Goal: Task Accomplishment & Management: Complete application form

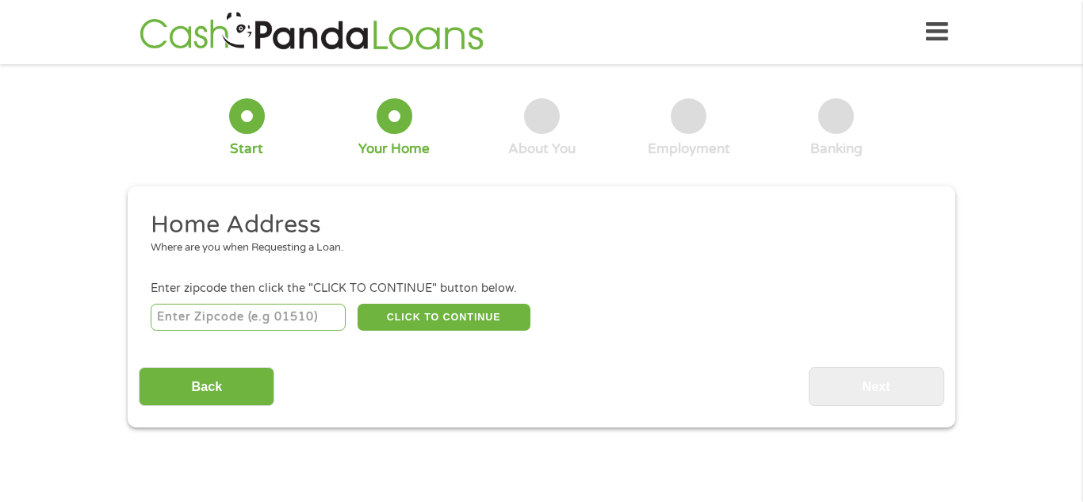
click at [244, 317] on input "number" at bounding box center [249, 317] width 196 height 27
type input "72703"
select select "[US_STATE]"
click at [411, 319] on button "CLICK TO CONTINUE" at bounding box center [444, 317] width 173 height 27
type input "72703"
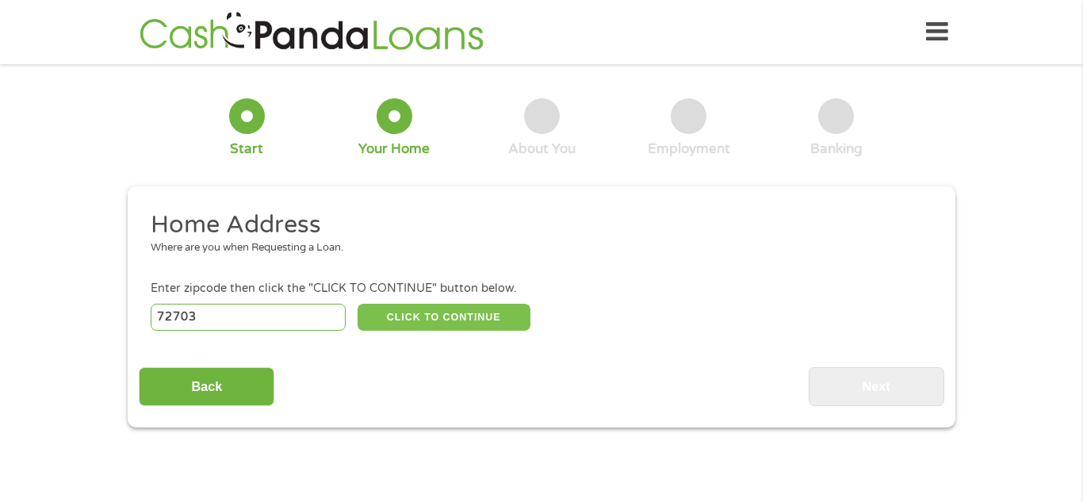
type input "[GEOGRAPHIC_DATA]"
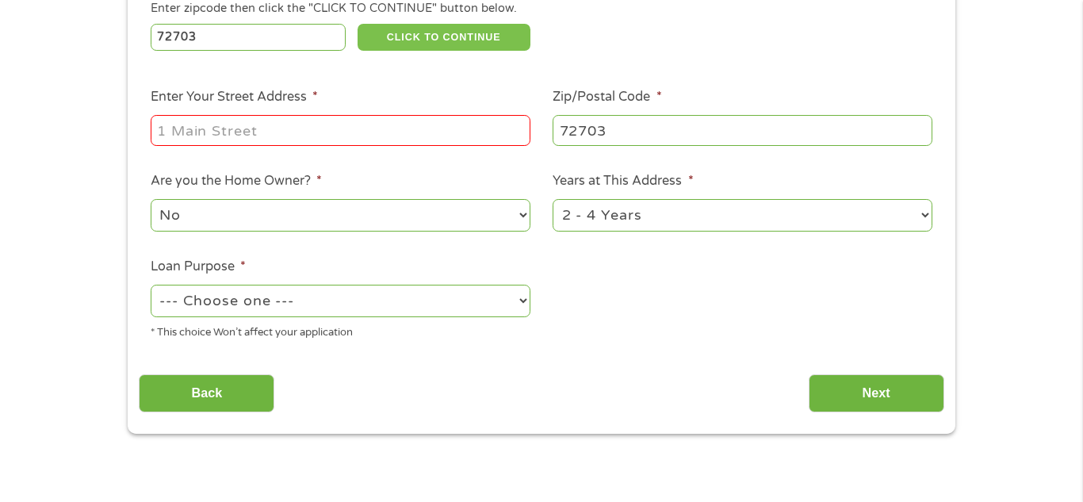
scroll to position [283, 0]
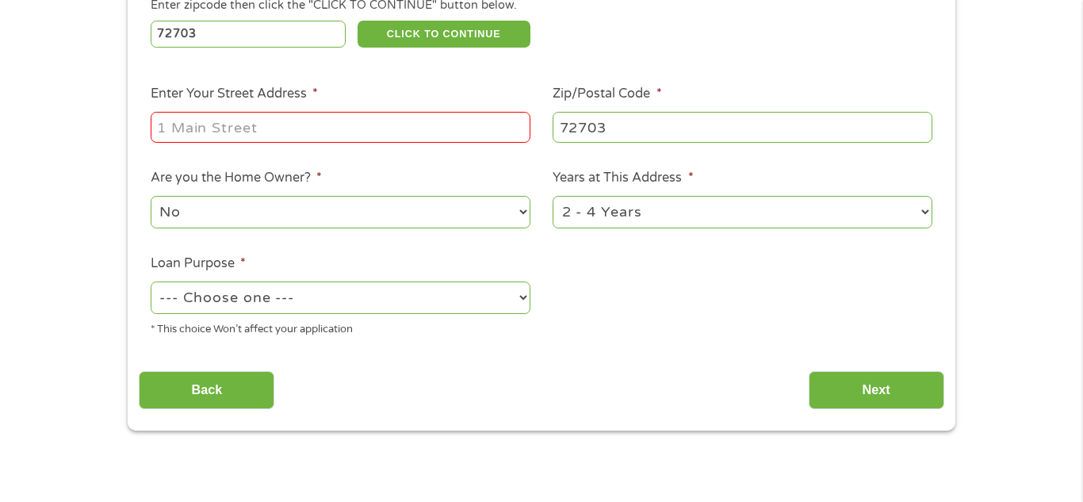
click at [390, 127] on input "Enter Your Street Address *" at bounding box center [341, 127] width 380 height 30
type input "[STREET_ADDRESS][PERSON_NAME]"
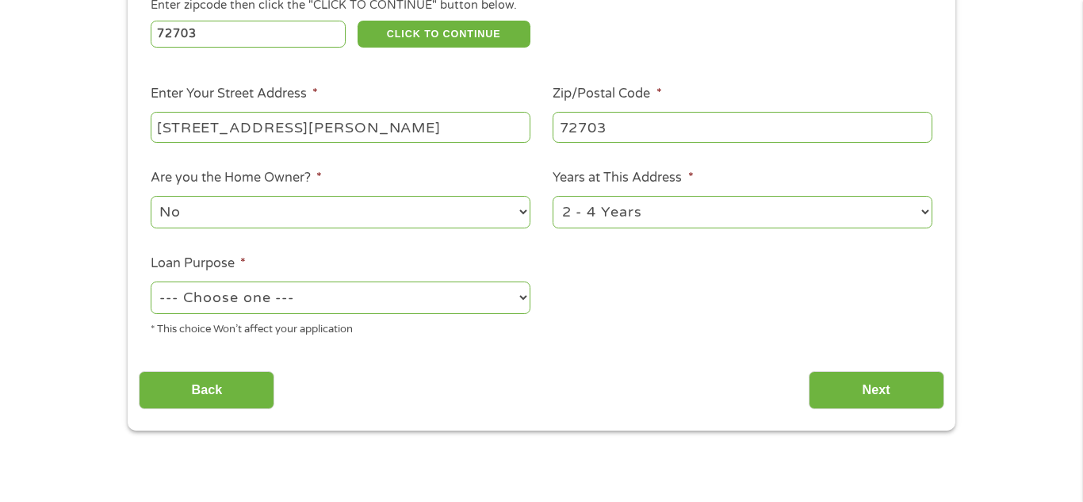
click at [339, 217] on select "No Yes" at bounding box center [341, 212] width 380 height 33
click at [151, 197] on select "No Yes" at bounding box center [341, 212] width 380 height 33
click at [586, 220] on select "1 Year or less 1 - 2 Years 2 - 4 Years Over 4 Years" at bounding box center [743, 212] width 380 height 33
select select "12months"
click at [553, 197] on select "1 Year or less 1 - 2 Years 2 - 4 Years Over 4 Years" at bounding box center [743, 212] width 380 height 33
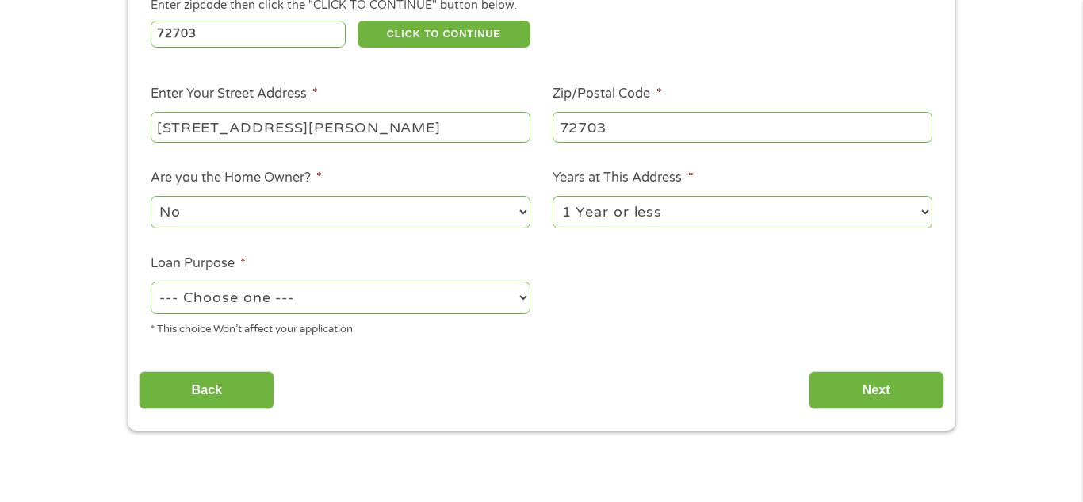
click at [511, 304] on select "--- Choose one --- Pay Bills Debt Consolidation Home Improvement Major Purchase…" at bounding box center [341, 297] width 380 height 33
select select "paybills"
click at [151, 283] on select "--- Choose one --- Pay Bills Debt Consolidation Home Improvement Major Purchase…" at bounding box center [341, 297] width 380 height 33
click at [866, 388] on input "Next" at bounding box center [877, 390] width 136 height 39
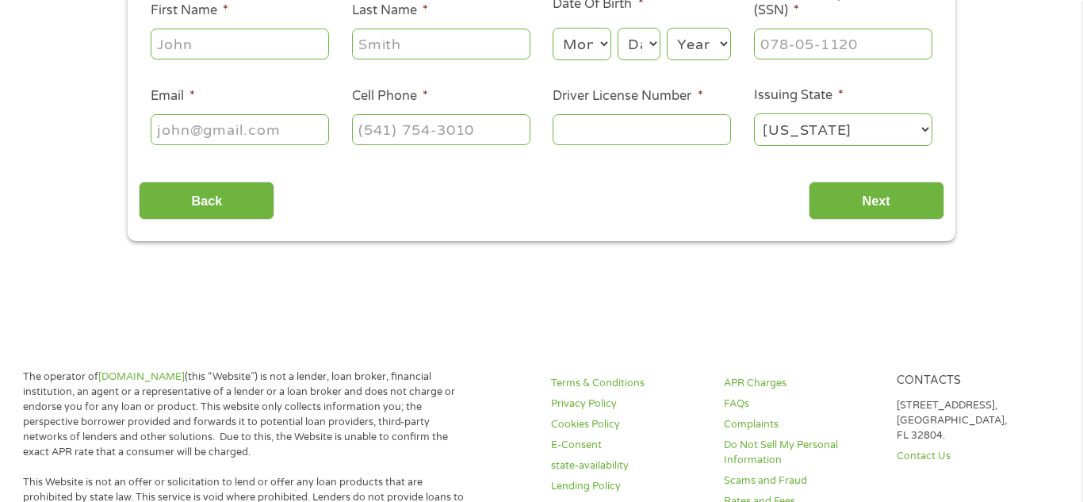
scroll to position [0, 0]
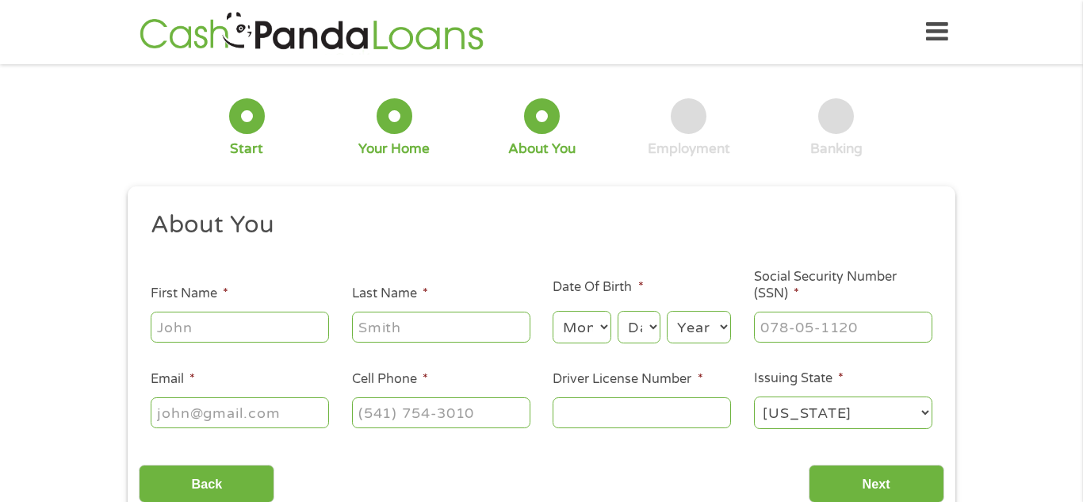
click at [275, 334] on input "First Name *" at bounding box center [240, 327] width 178 height 30
type input "[PERSON_NAME]"
type input "stamps"
type input "[PHONE_NUMBER]"
click at [264, 414] on input "Email *" at bounding box center [240, 412] width 178 height 30
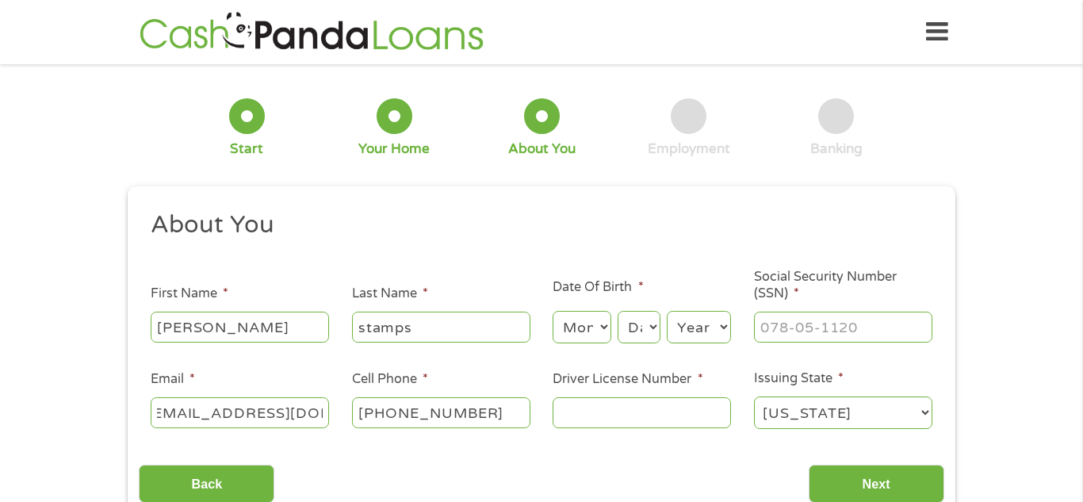
scroll to position [0, 26]
type input "[EMAIL_ADDRESS][DOMAIN_NAME]"
click at [605, 421] on input "Driver License Number *" at bounding box center [642, 412] width 178 height 30
type input "948159958"
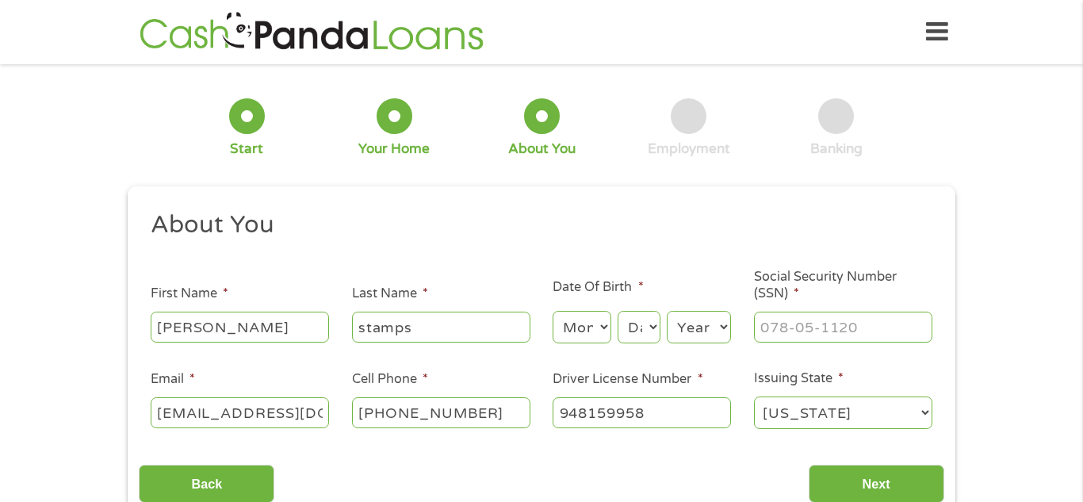
click at [812, 333] on input "Social Security Number (SSN) *" at bounding box center [843, 327] width 178 height 30
type input "428-63-3663"
click at [966, 308] on div "1 Start 2 Your Home 3 About You 4 Employment 5 Banking 6 This field is hidden w…" at bounding box center [541, 299] width 856 height 449
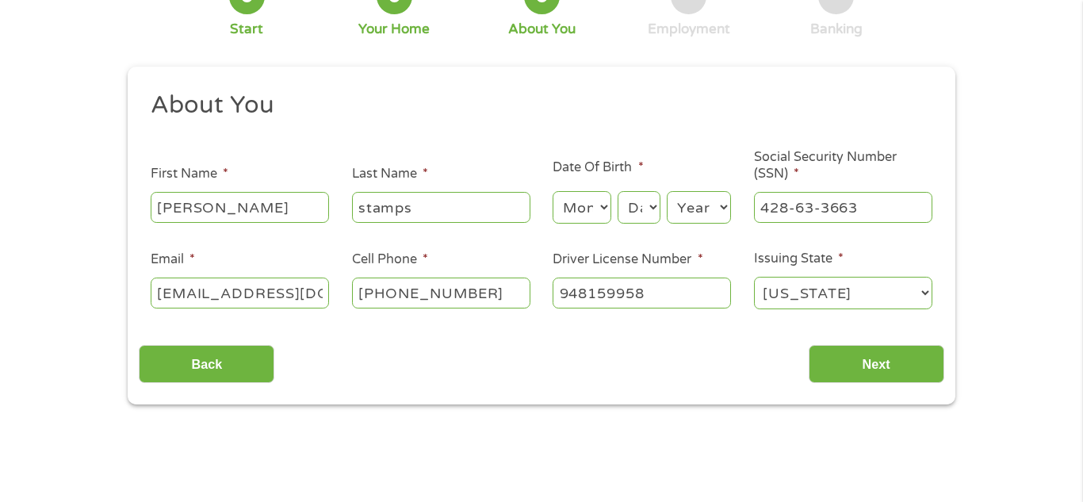
scroll to position [120, 0]
click at [587, 194] on select "Month 1 2 3 4 5 6 7 8 9 10 11 12" at bounding box center [582, 206] width 58 height 33
select select "8"
click at [553, 190] on select "Month 1 2 3 4 5 6 7 8 9 10 11 12" at bounding box center [582, 206] width 58 height 33
click at [633, 192] on select "Day 1 2 3 4 5 6 7 8 9 10 11 12 13 14 15 16 17 18 19 20 21 22 23 24 25 26 27 28 …" at bounding box center [639, 206] width 43 height 33
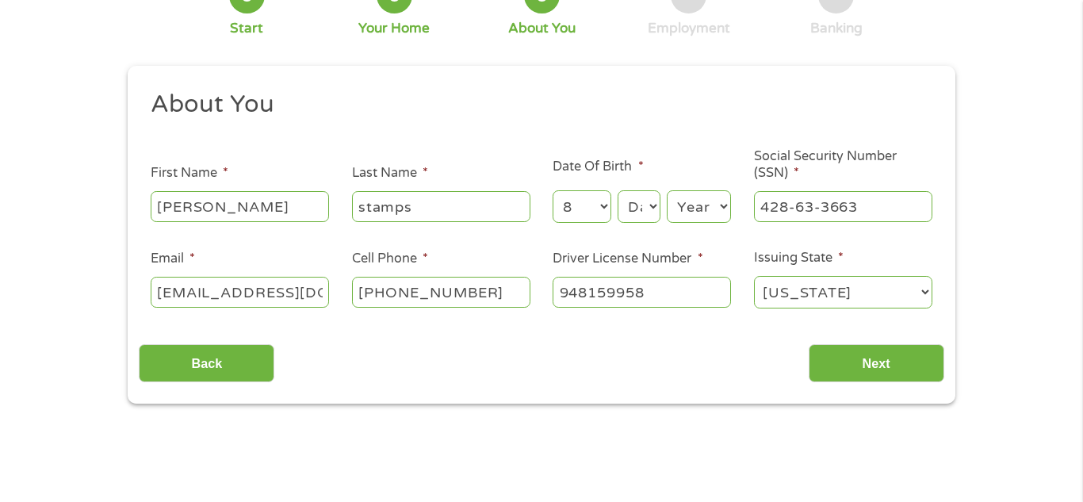
select select "31"
click at [618, 190] on select "Day 1 2 3 4 5 6 7 8 9 10 11 12 13 14 15 16 17 18 19 20 21 22 23 24 25 26 27 28 …" at bounding box center [639, 206] width 43 height 33
click at [699, 210] on select "Year [DATE] 2006 2005 2004 2003 2002 2001 2000 1999 1998 1997 1996 1995 1994 19…" at bounding box center [699, 206] width 64 height 33
select select "1988"
click at [667, 190] on select "Year [DATE] 2006 2005 2004 2003 2002 2001 2000 1999 1998 1997 1996 1995 1994 19…" at bounding box center [699, 206] width 64 height 33
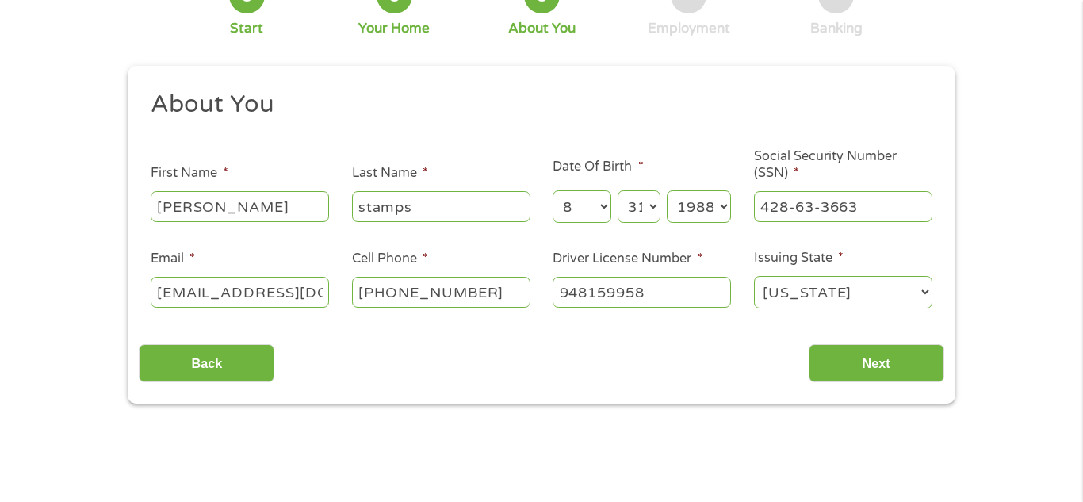
click at [707, 438] on main "1 Start 2 Your Home 3 About You 4 Employment 5 Banking 6 This field is hidden w…" at bounding box center [541, 222] width 1083 height 535
click at [860, 365] on input "Next" at bounding box center [877, 363] width 136 height 39
click at [874, 369] on input "Next" at bounding box center [877, 363] width 136 height 39
click at [881, 365] on input "Next" at bounding box center [877, 363] width 136 height 39
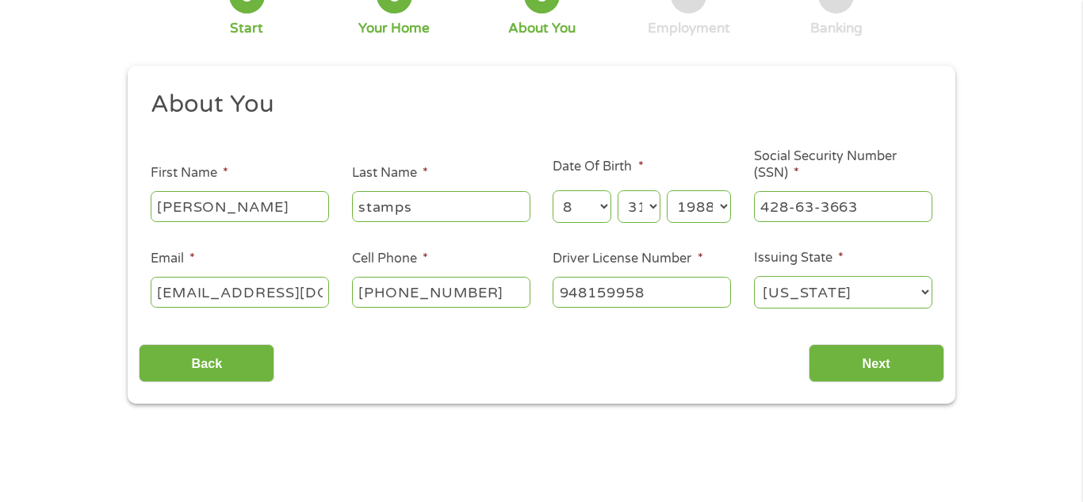
click at [847, 319] on ul "About You This field is hidden when viewing the form Title * --- Choose one ---…" at bounding box center [541, 206] width 805 height 234
click at [483, 209] on input "stamps" at bounding box center [441, 206] width 178 height 30
type input "stamps"
click at [285, 208] on input "[PERSON_NAME]" at bounding box center [240, 206] width 178 height 30
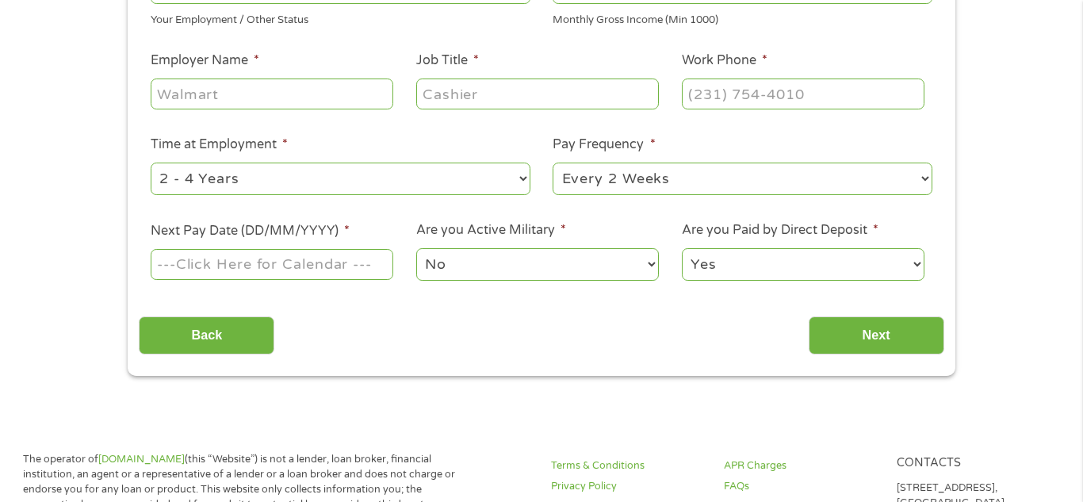
scroll to position [352, 0]
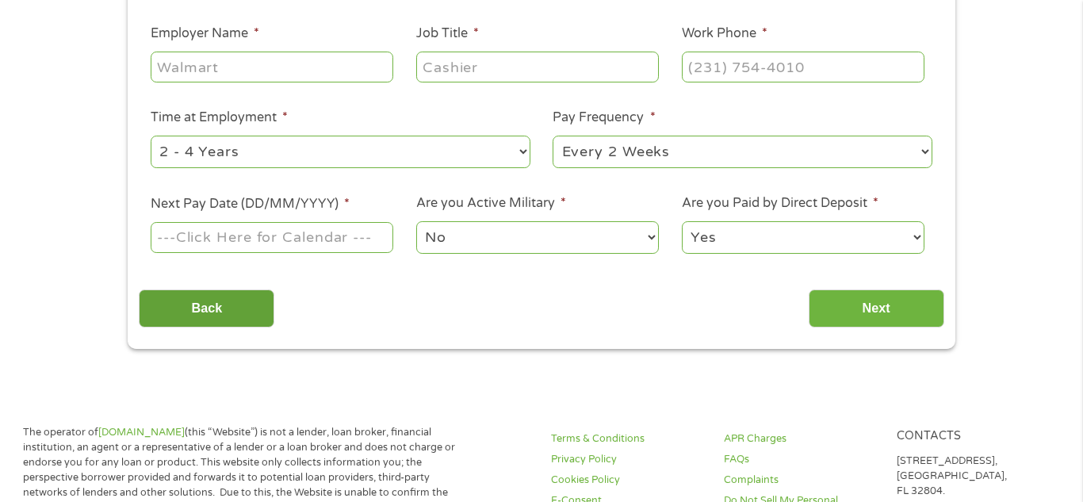
click at [253, 318] on input "Back" at bounding box center [207, 308] width 136 height 39
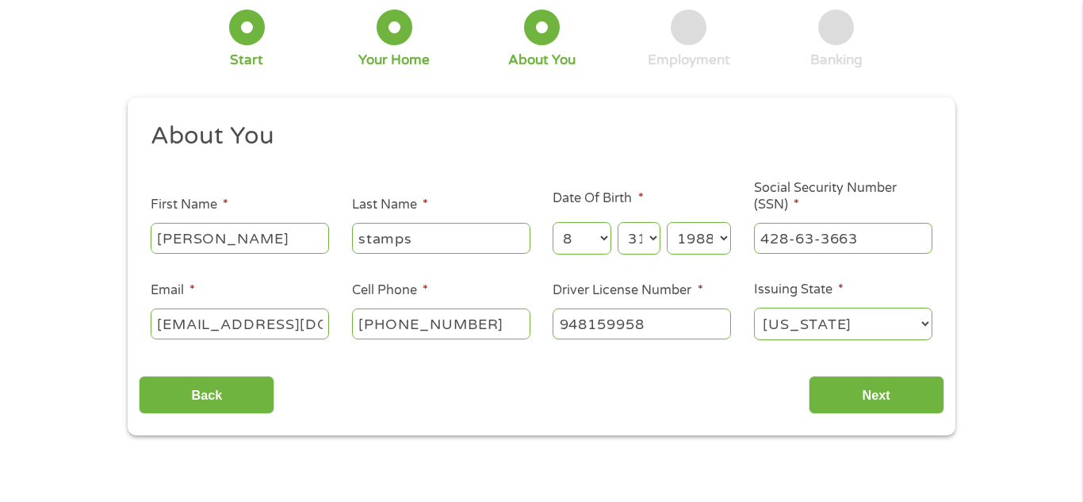
scroll to position [103, 0]
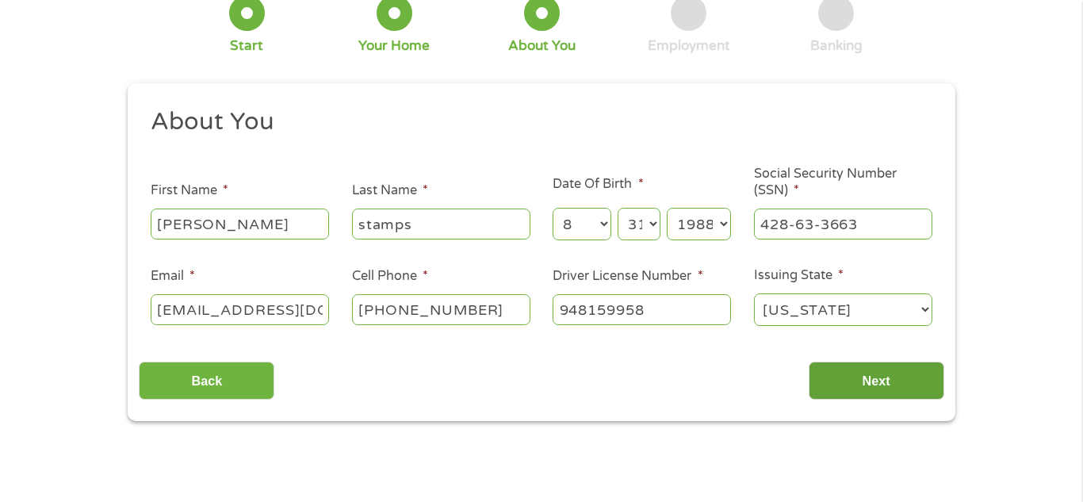
click at [875, 380] on input "Next" at bounding box center [877, 380] width 136 height 39
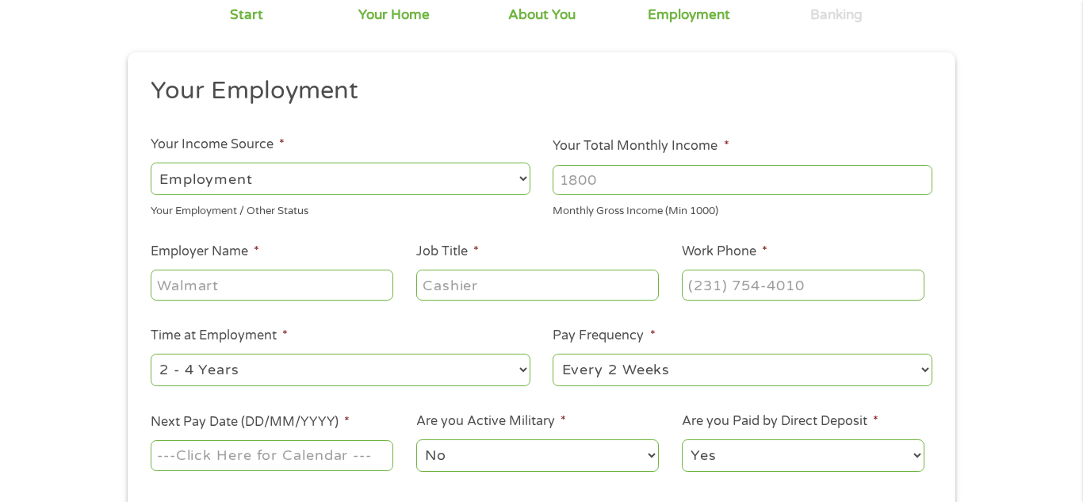
scroll to position [136, 0]
click at [630, 177] on input "Your Total Monthly Income *" at bounding box center [743, 178] width 380 height 30
type input "3200"
click at [325, 278] on input "Employer Name *" at bounding box center [272, 283] width 243 height 30
type input "wellness"
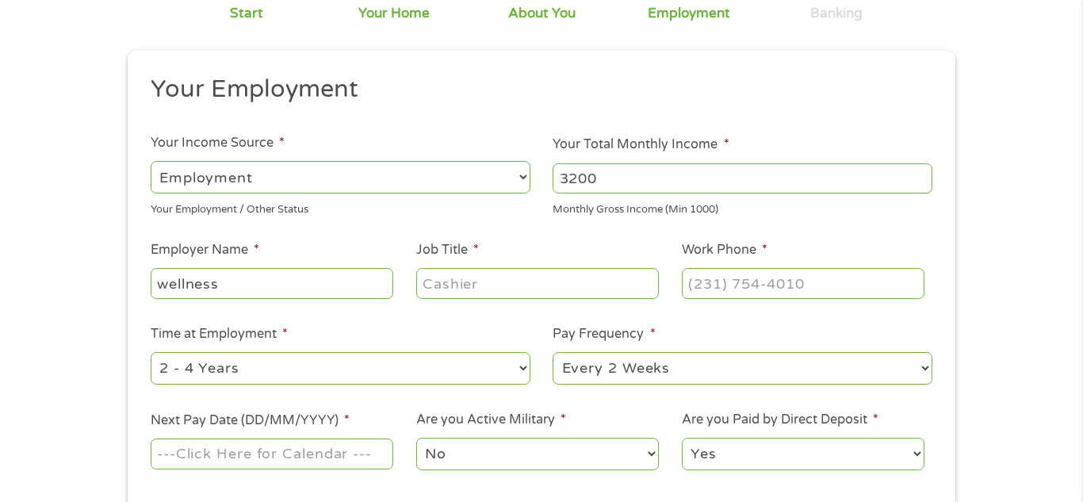
click at [500, 279] on input "Job Title *" at bounding box center [537, 283] width 243 height 30
type input "[MEDICAL_DATA]"
click at [756, 288] on input "Work Phone *" at bounding box center [803, 283] width 243 height 30
type input "[PHONE_NUMBER]"
click at [458, 331] on li "Time at Employment * --- Choose one --- 1 Year or less 1 - 2 Years 2 - 4 Years …" at bounding box center [340, 355] width 403 height 63
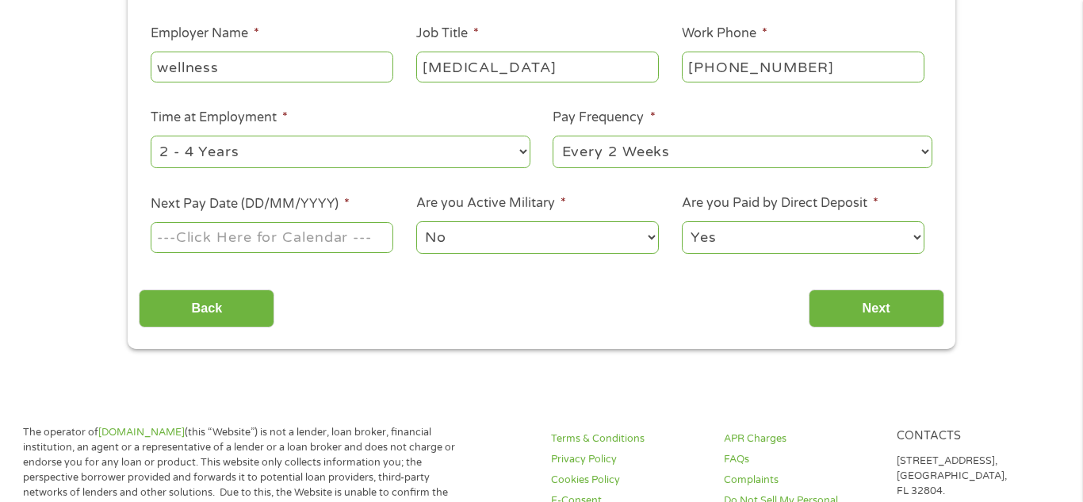
scroll to position [353, 0]
click at [346, 246] on input "Next Pay Date (DD/MM/YYYY) *" at bounding box center [272, 236] width 243 height 30
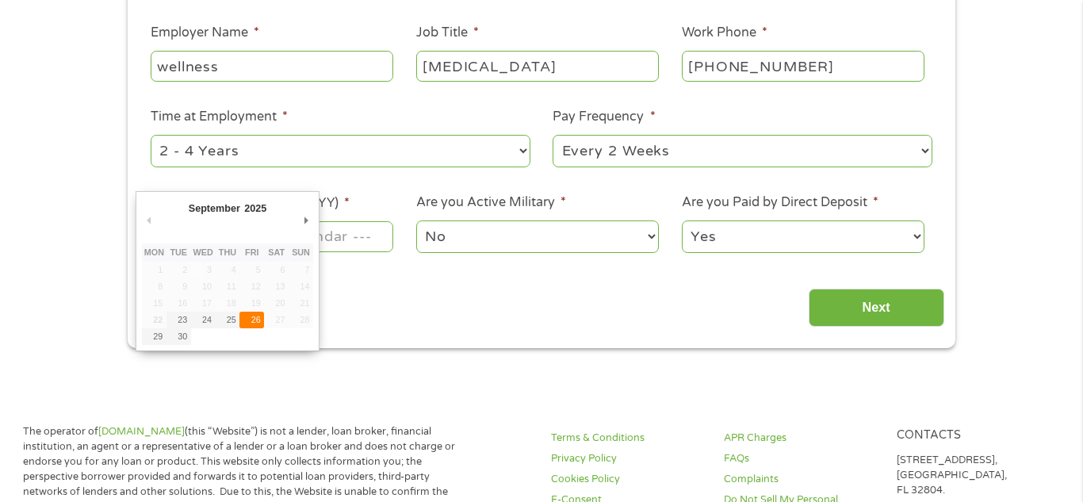
type input "[DATE]"
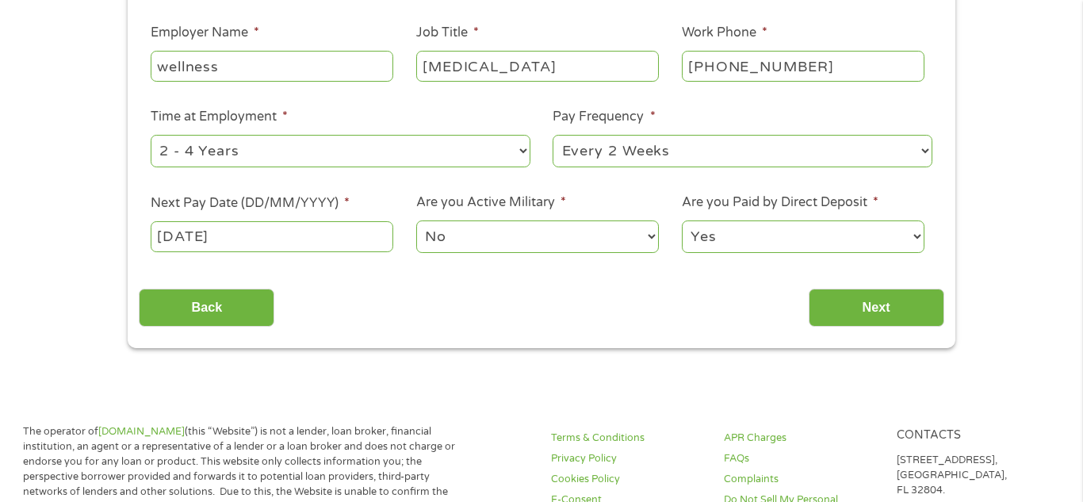
click at [467, 244] on select "No Yes" at bounding box center [537, 236] width 243 height 33
click at [872, 315] on input "Next" at bounding box center [877, 308] width 136 height 39
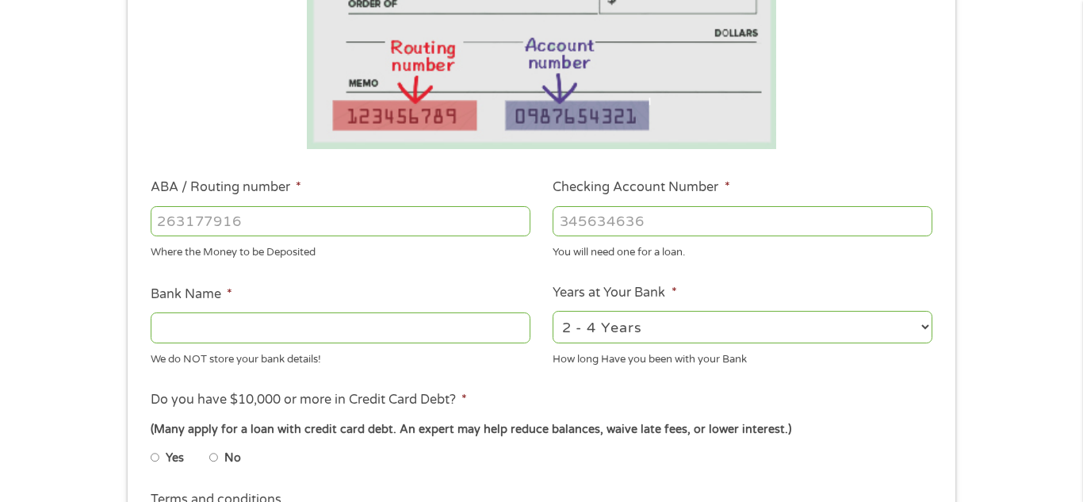
scroll to position [336, 0]
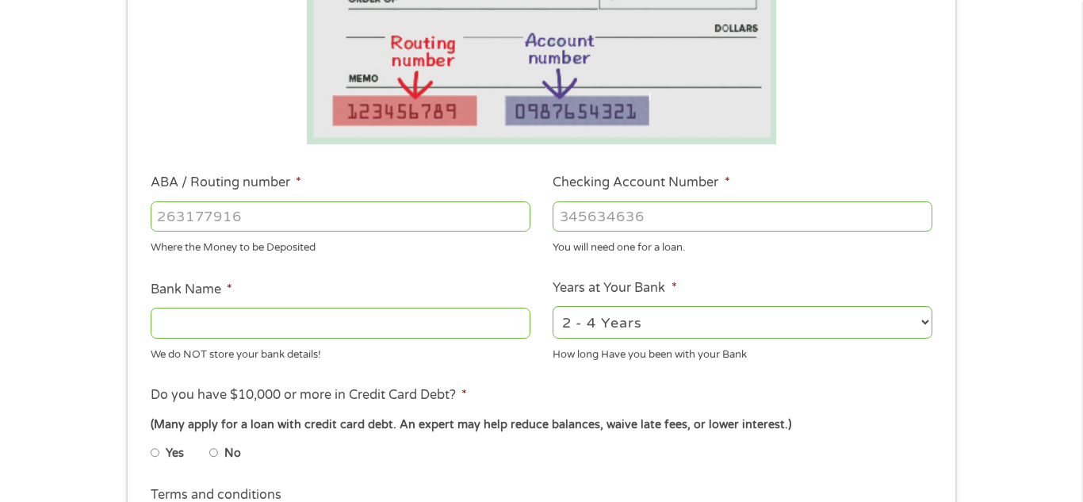
click at [361, 216] on input "ABA / Routing number *" at bounding box center [341, 216] width 380 height 30
type input "065305436"
type input "REGIONS BANK"
type input "065305436"
click at [581, 217] on input "Checking Account Number *" at bounding box center [743, 216] width 380 height 30
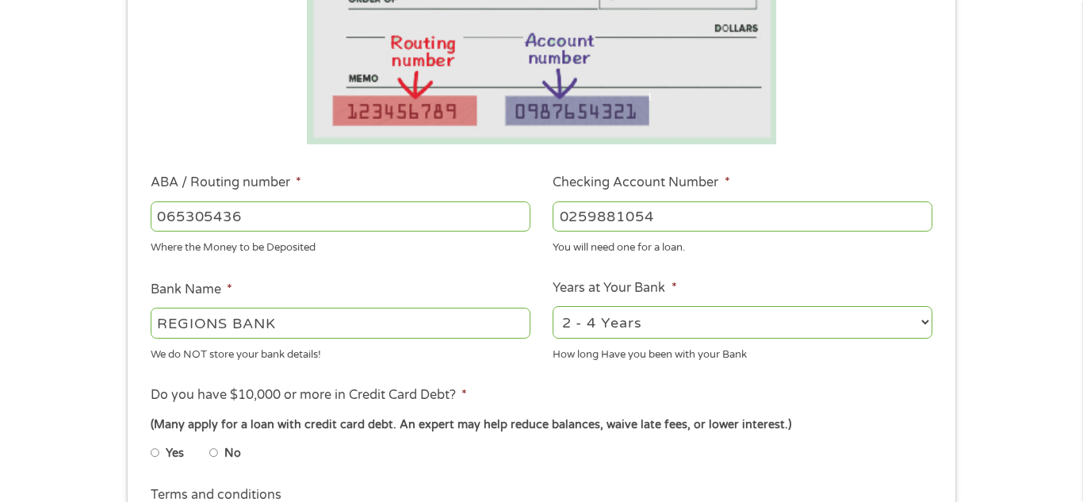
type input "0259881054"
click at [547, 397] on li "Do you have $10,000 or more in Credit Card Debt? * (Many apply for a loan with …" at bounding box center [541, 429] width 805 height 89
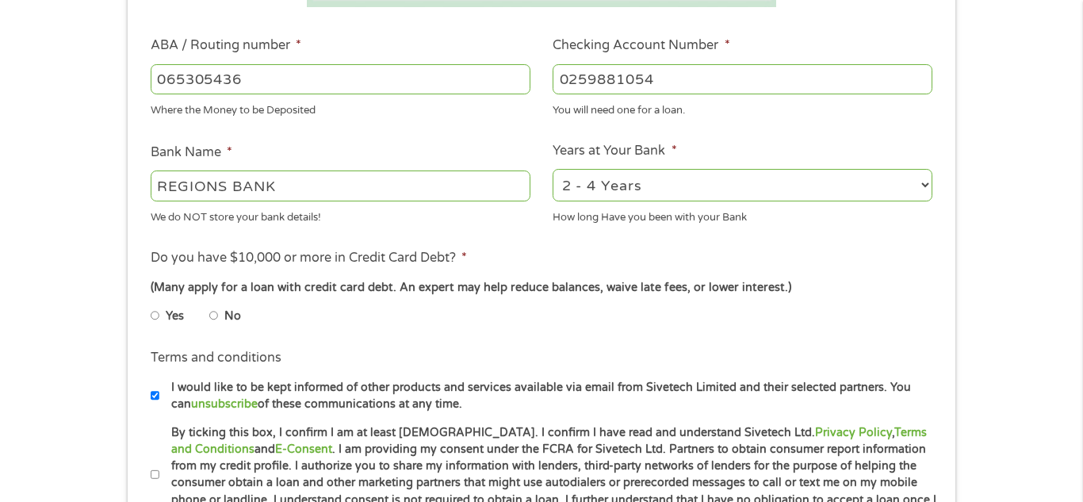
scroll to position [474, 0]
click at [218, 317] on li "No" at bounding box center [237, 315] width 57 height 31
click at [212, 315] on input "No" at bounding box center [214, 314] width 10 height 25
radio input "true"
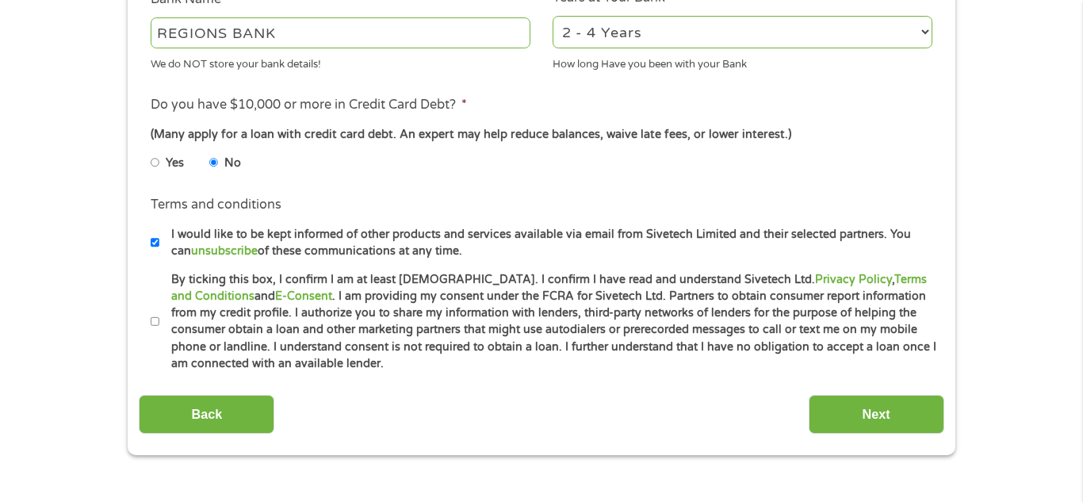
scroll to position [639, 0]
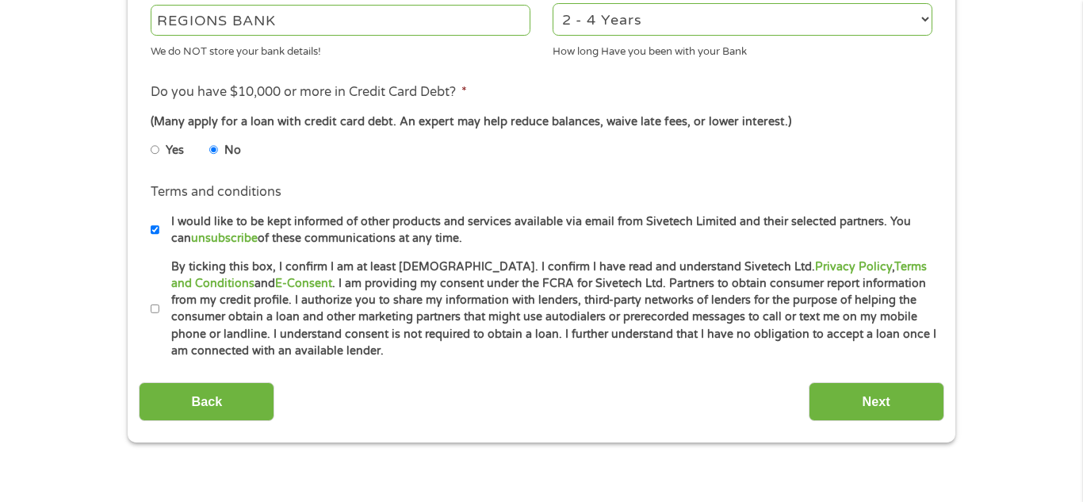
click at [155, 311] on input "By ticking this box, I confirm I am at least [DEMOGRAPHIC_DATA]. I confirm I ha…" at bounding box center [156, 308] width 10 height 25
checkbox input "true"
click at [154, 232] on input "I would like to be kept informed of other products and services available via e…" at bounding box center [156, 229] width 10 height 25
checkbox input "false"
click at [850, 409] on input "Next" at bounding box center [877, 401] width 136 height 39
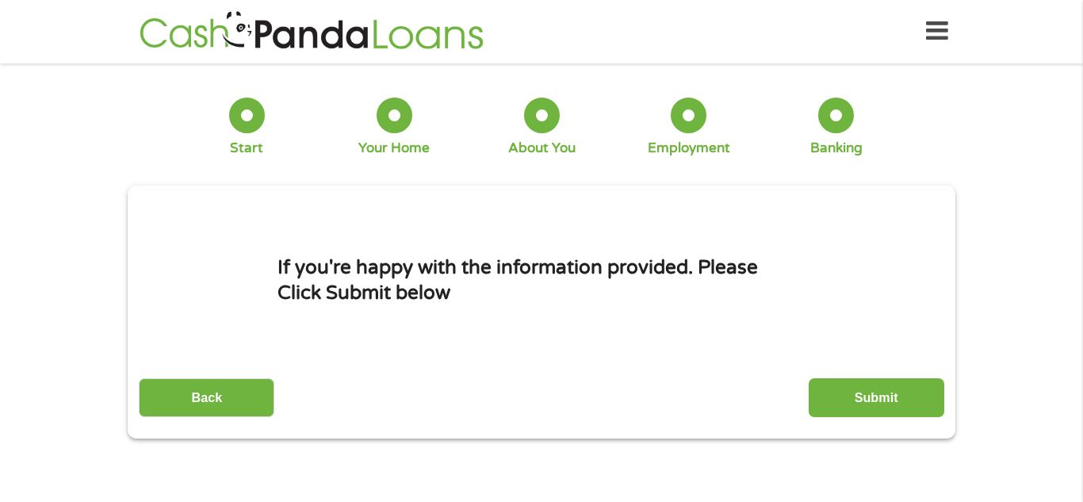
scroll to position [0, 0]
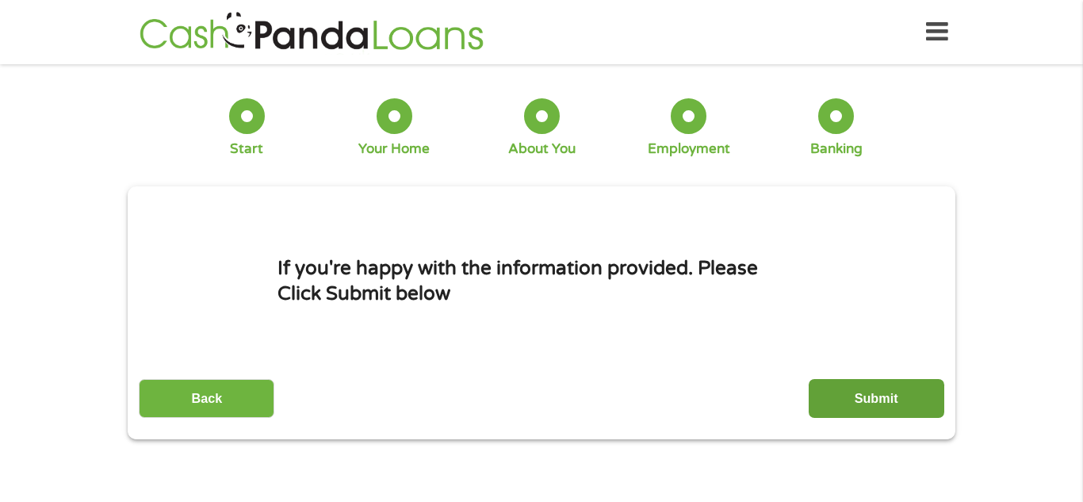
click at [872, 408] on input "Submit" at bounding box center [877, 398] width 136 height 39
